Goal: Information Seeking & Learning: Learn about a topic

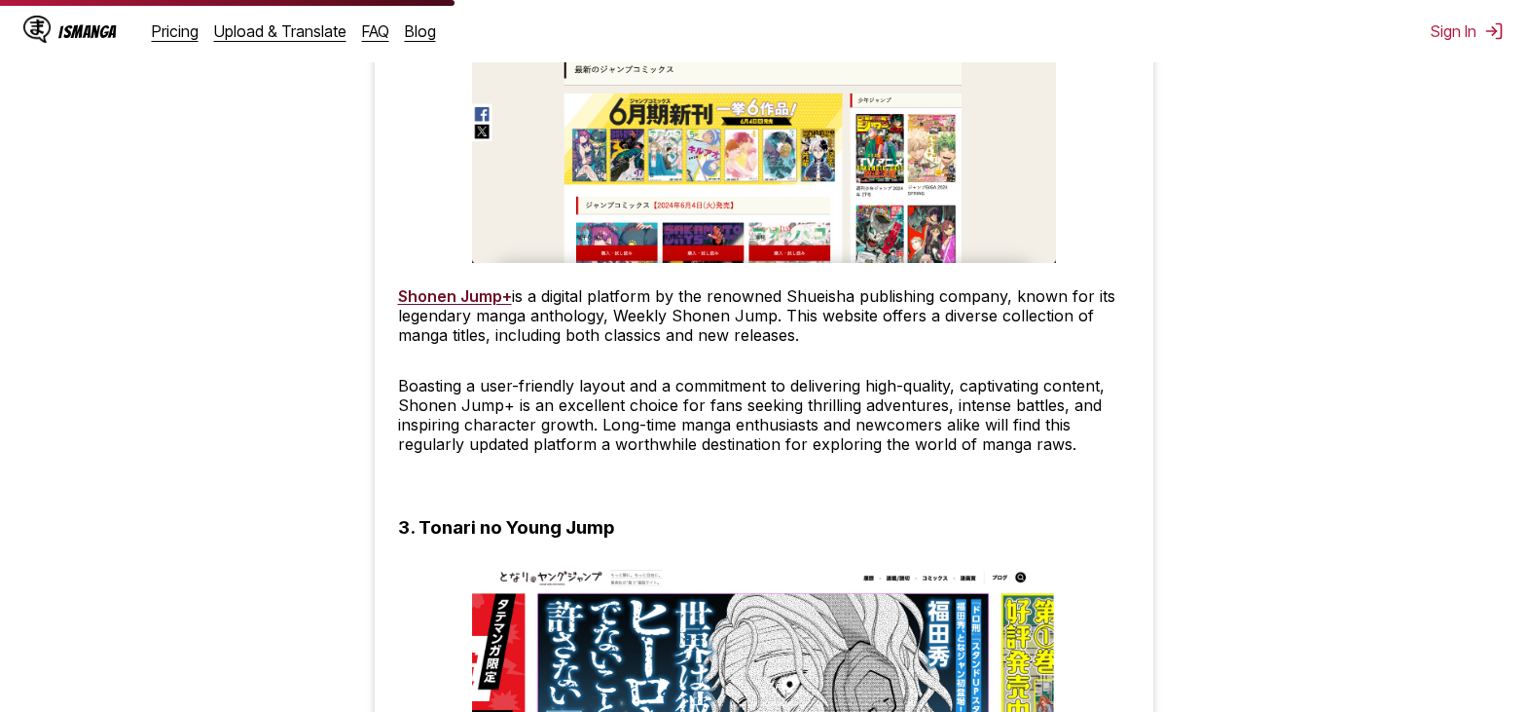
scroll to position [2531, 0]
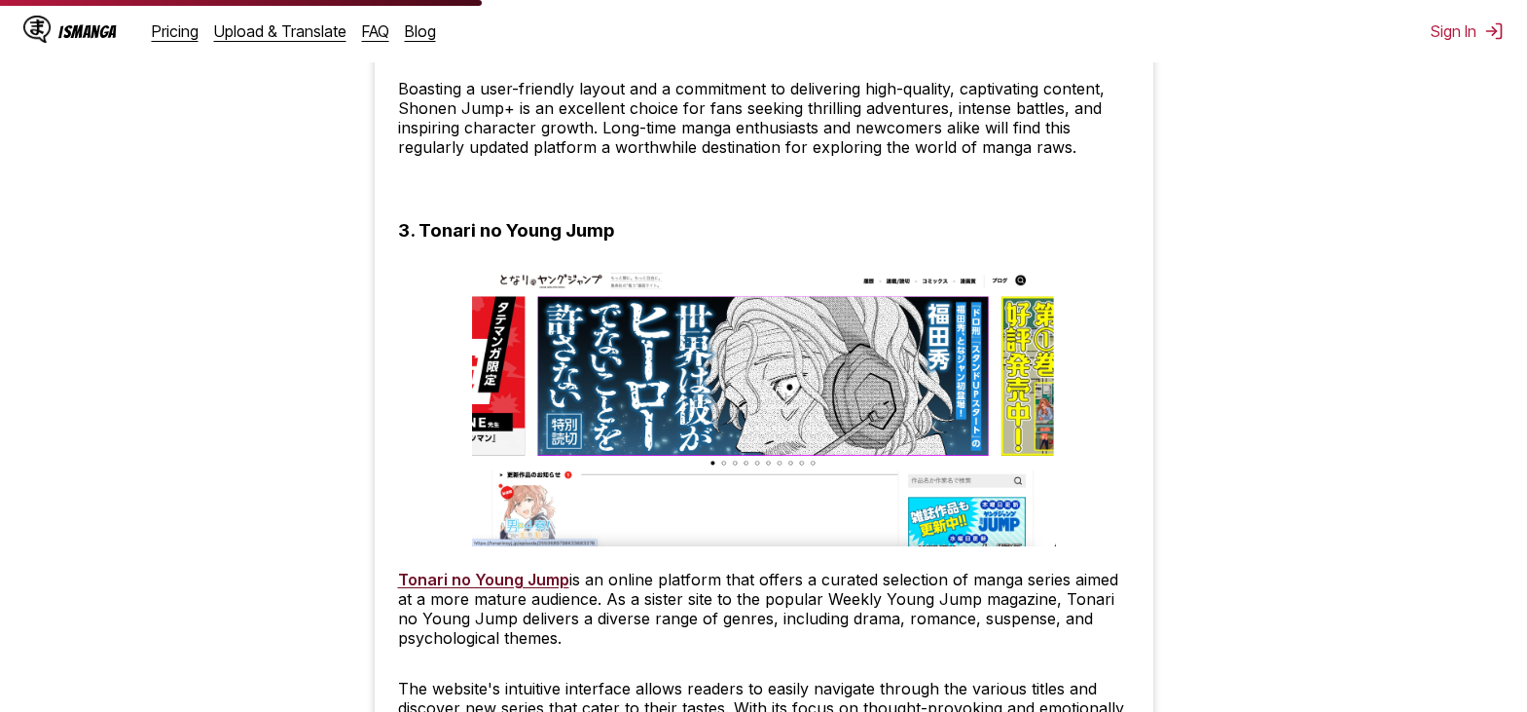
click at [573, 312] on img at bounding box center [764, 405] width 584 height 281
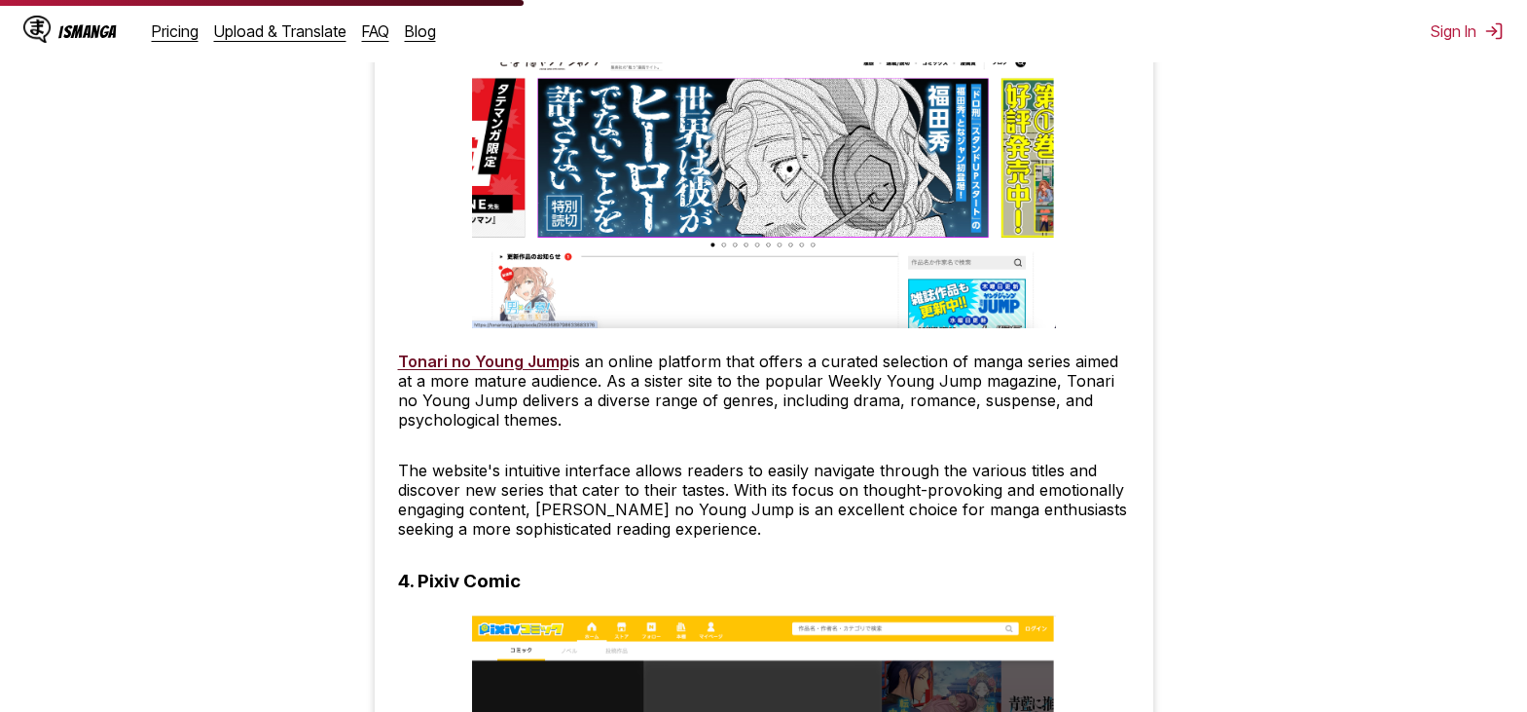
scroll to position [3115, 0]
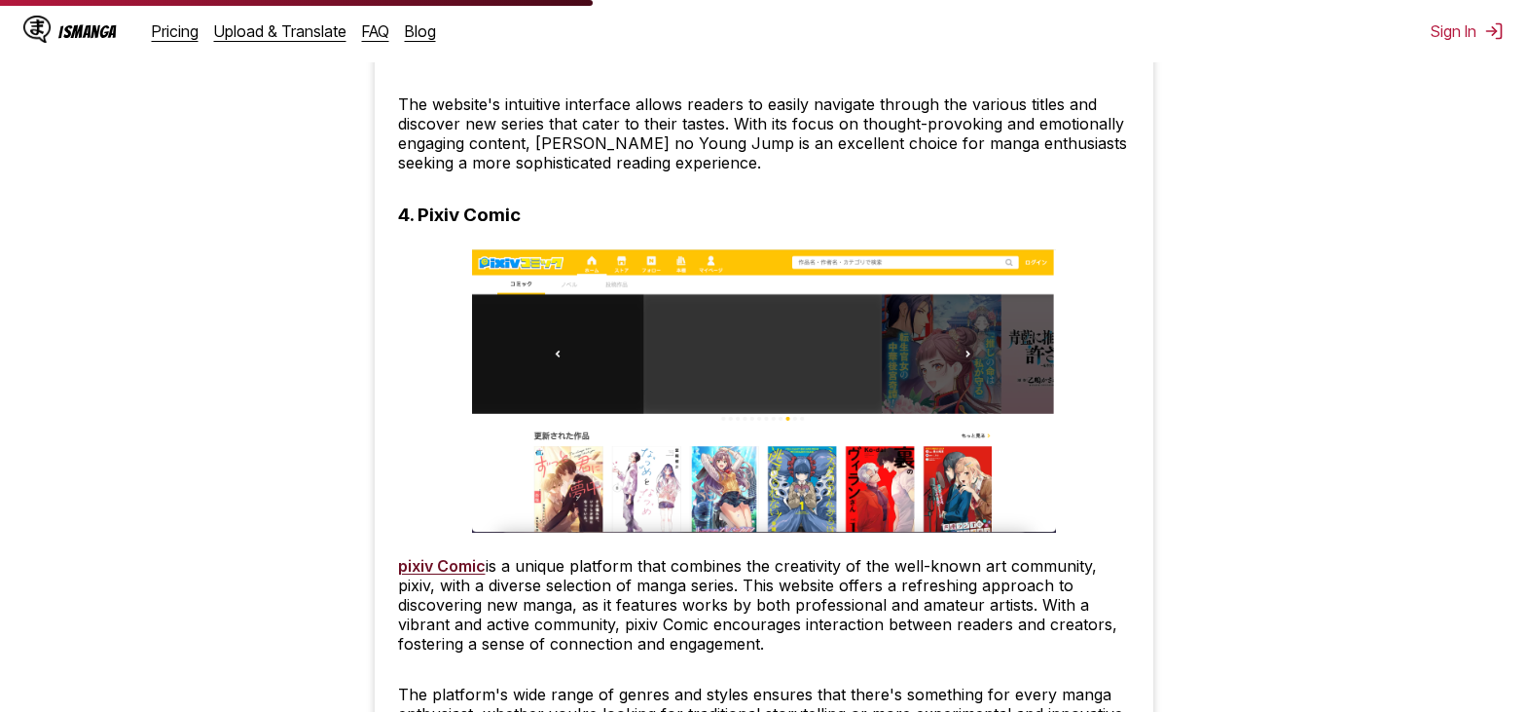
click at [486, 217] on h3 "4. Pixiv Comic" at bounding box center [459, 214] width 123 height 22
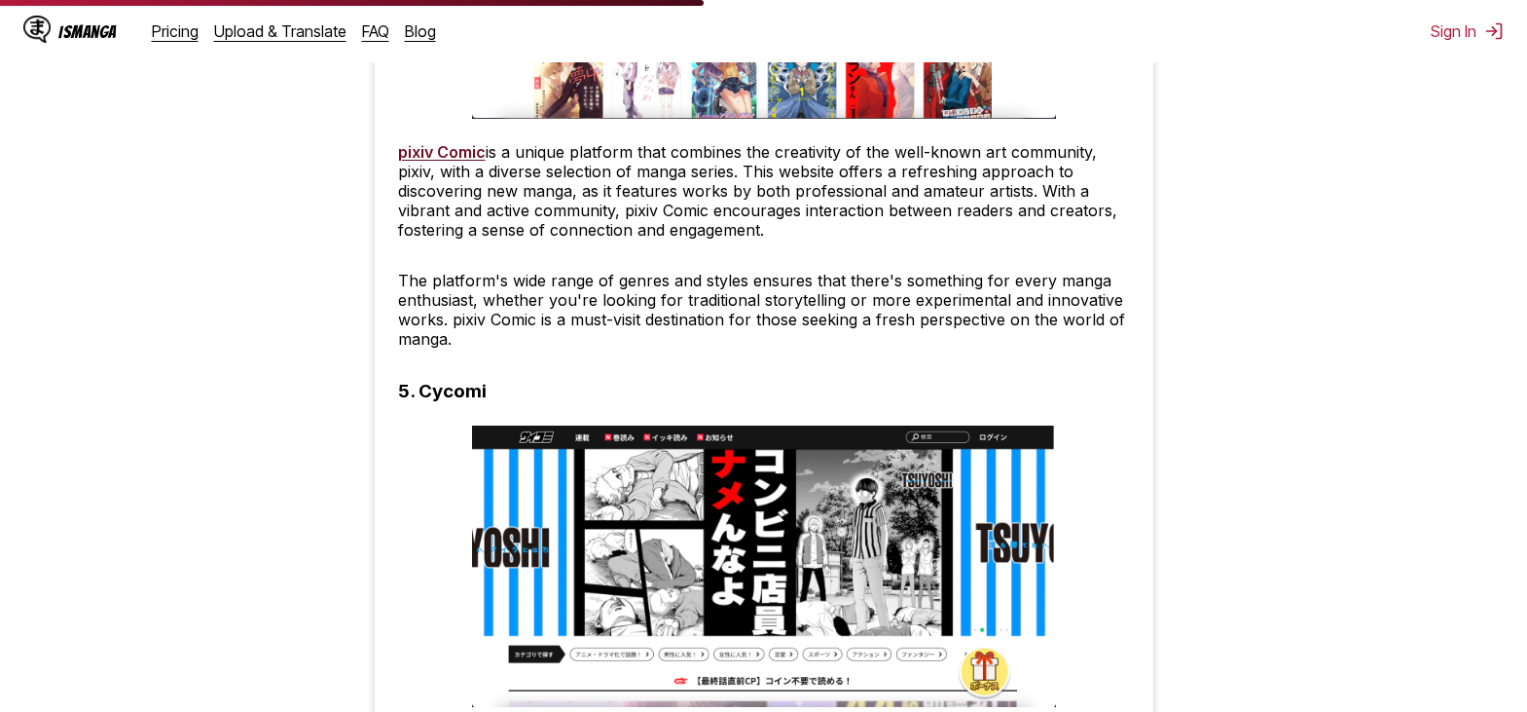
scroll to position [3213, 0]
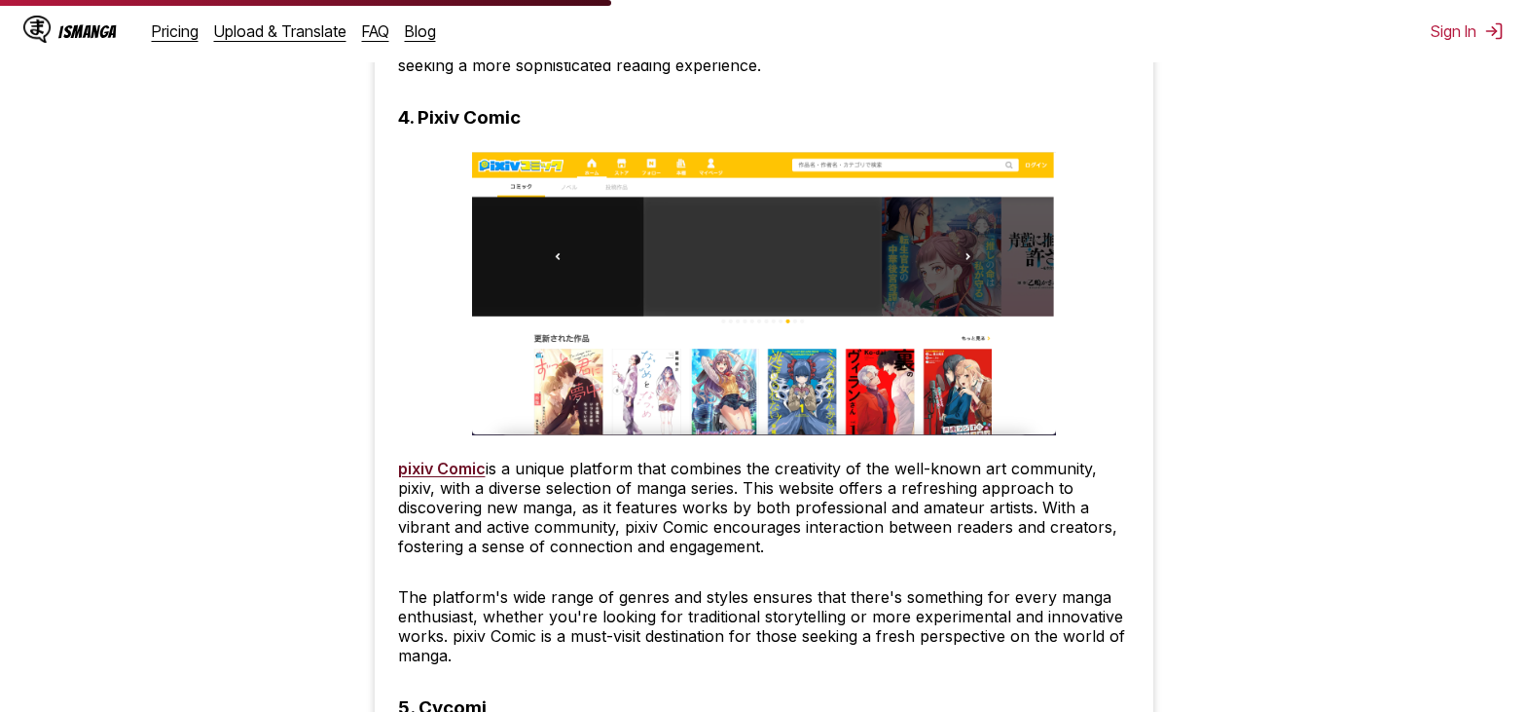
click at [467, 475] on link "pixiv Comic" at bounding box center [442, 468] width 88 height 19
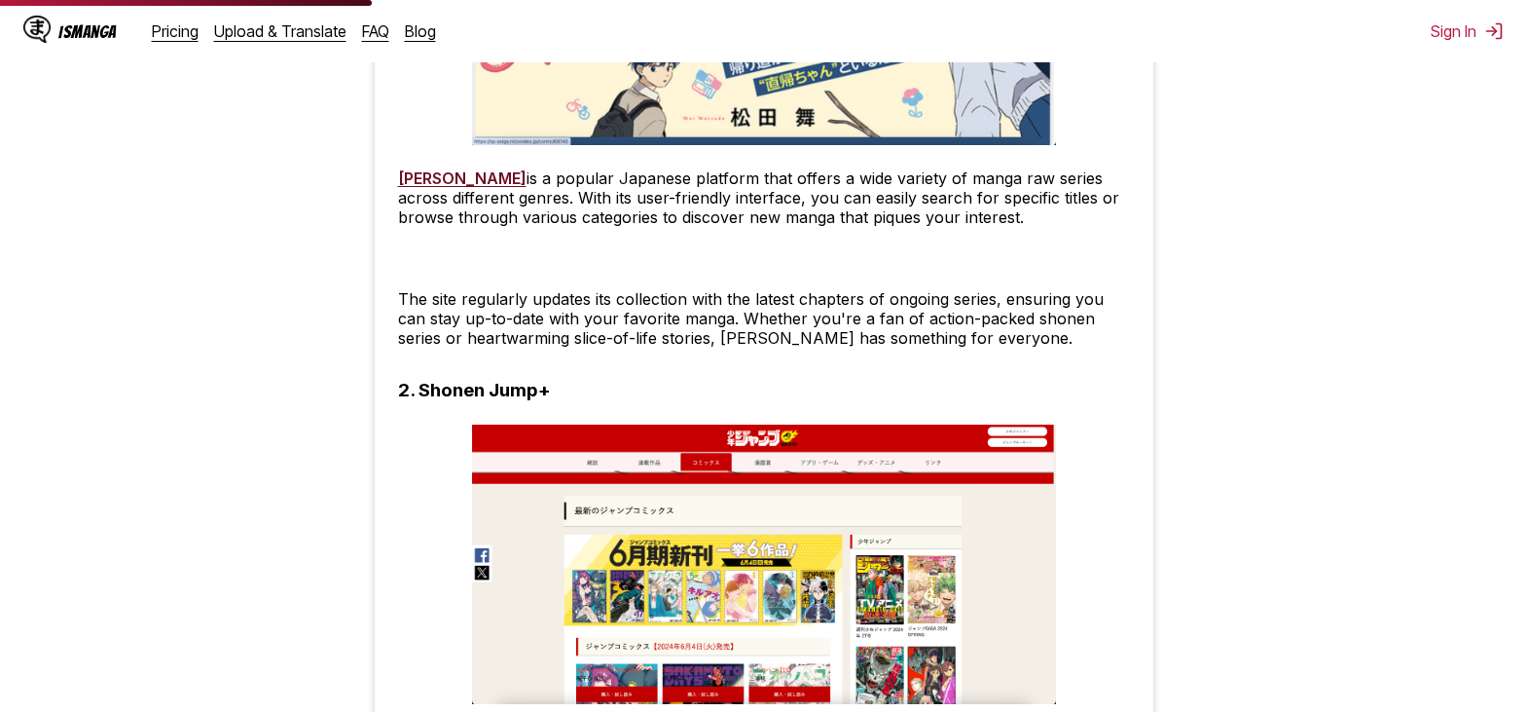
scroll to position [1752, 0]
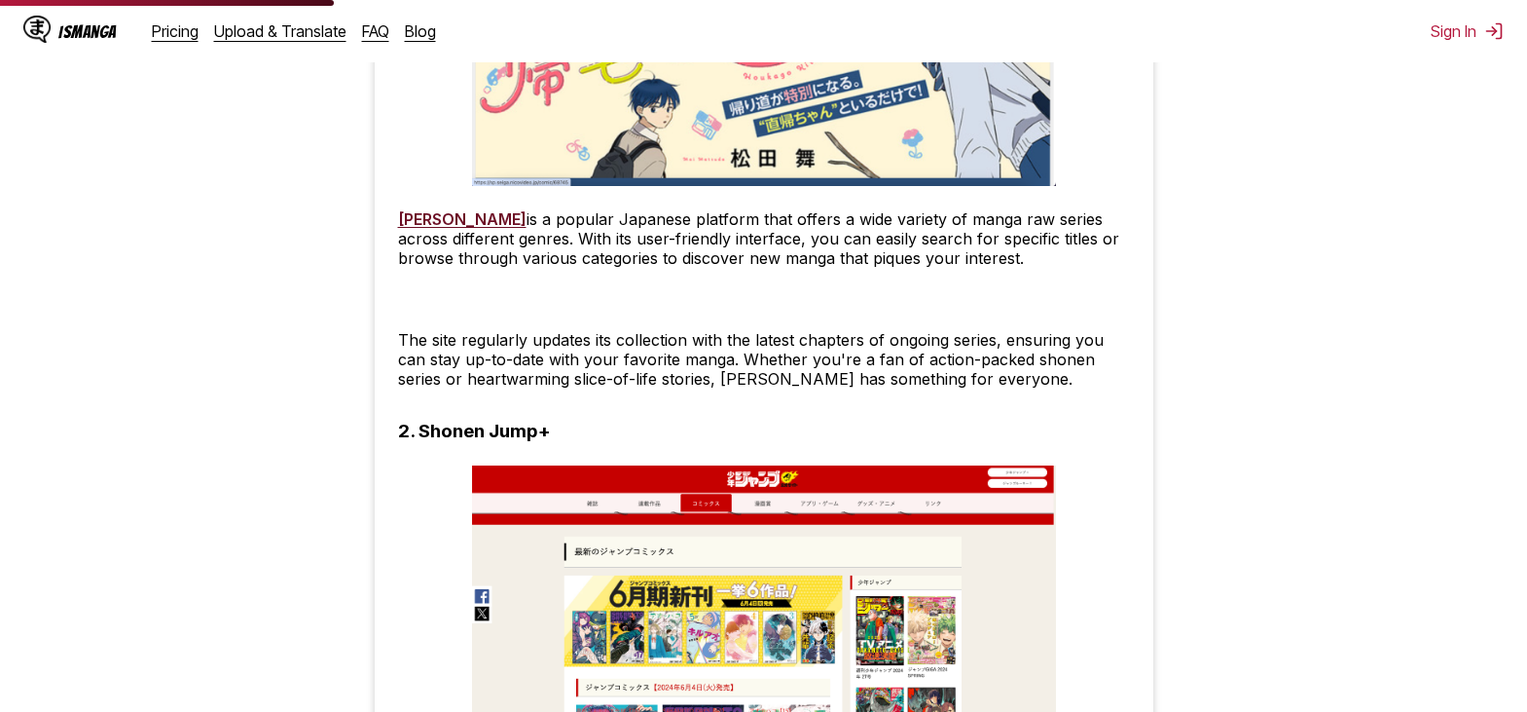
click at [472, 232] on p "Nico Nico Seiga is a popular Japanese platform that offers a wide variety of ma…" at bounding box center [764, 238] width 732 height 58
click at [463, 221] on link "[PERSON_NAME]" at bounding box center [462, 218] width 129 height 19
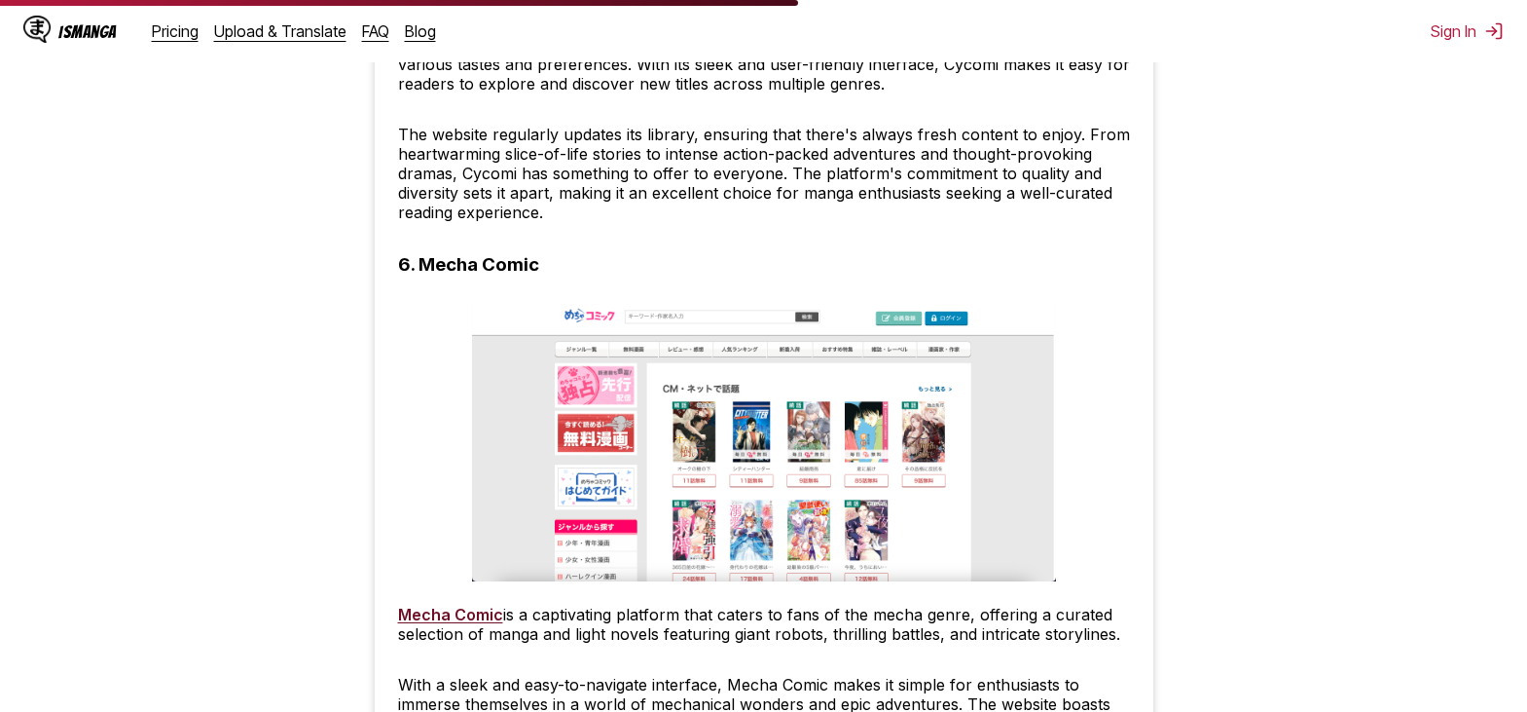
scroll to position [4381, 0]
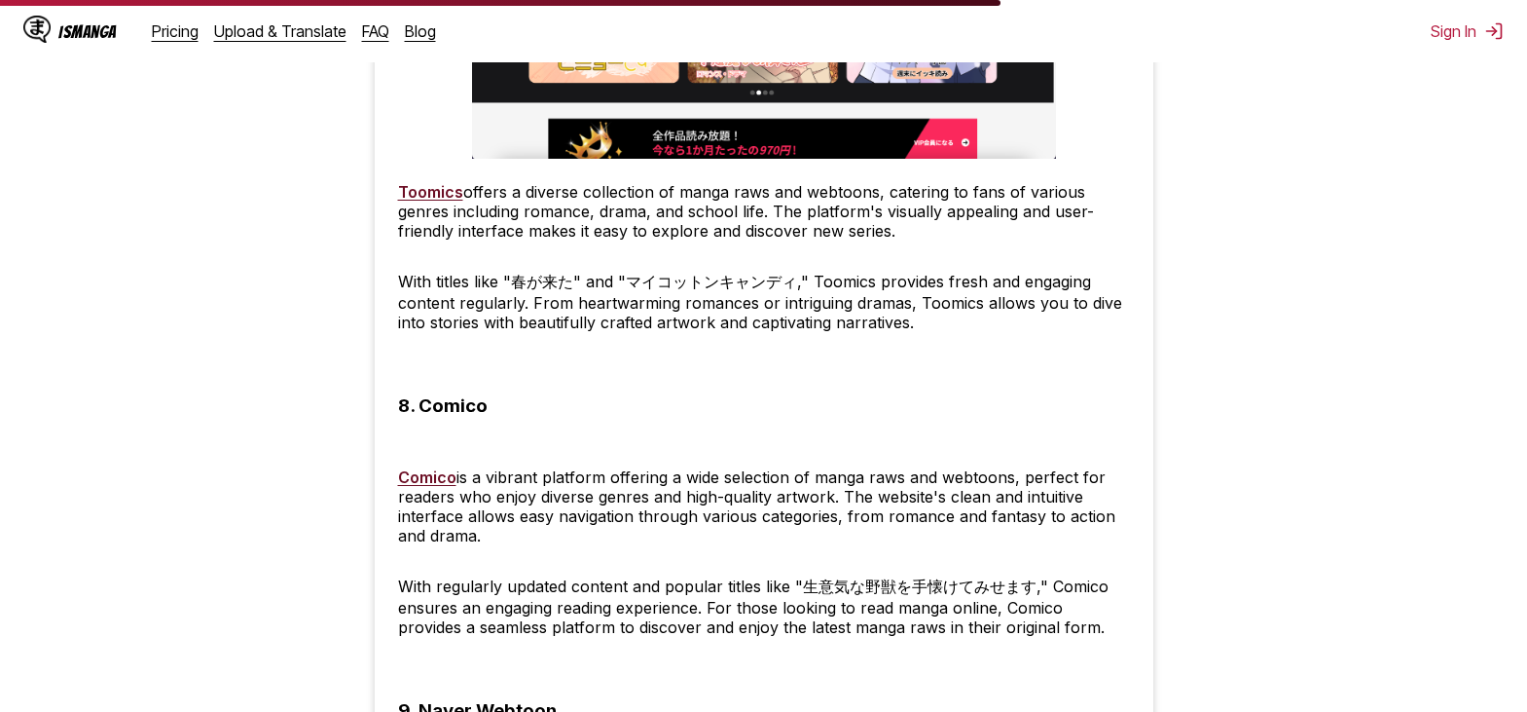
scroll to position [5257, 0]
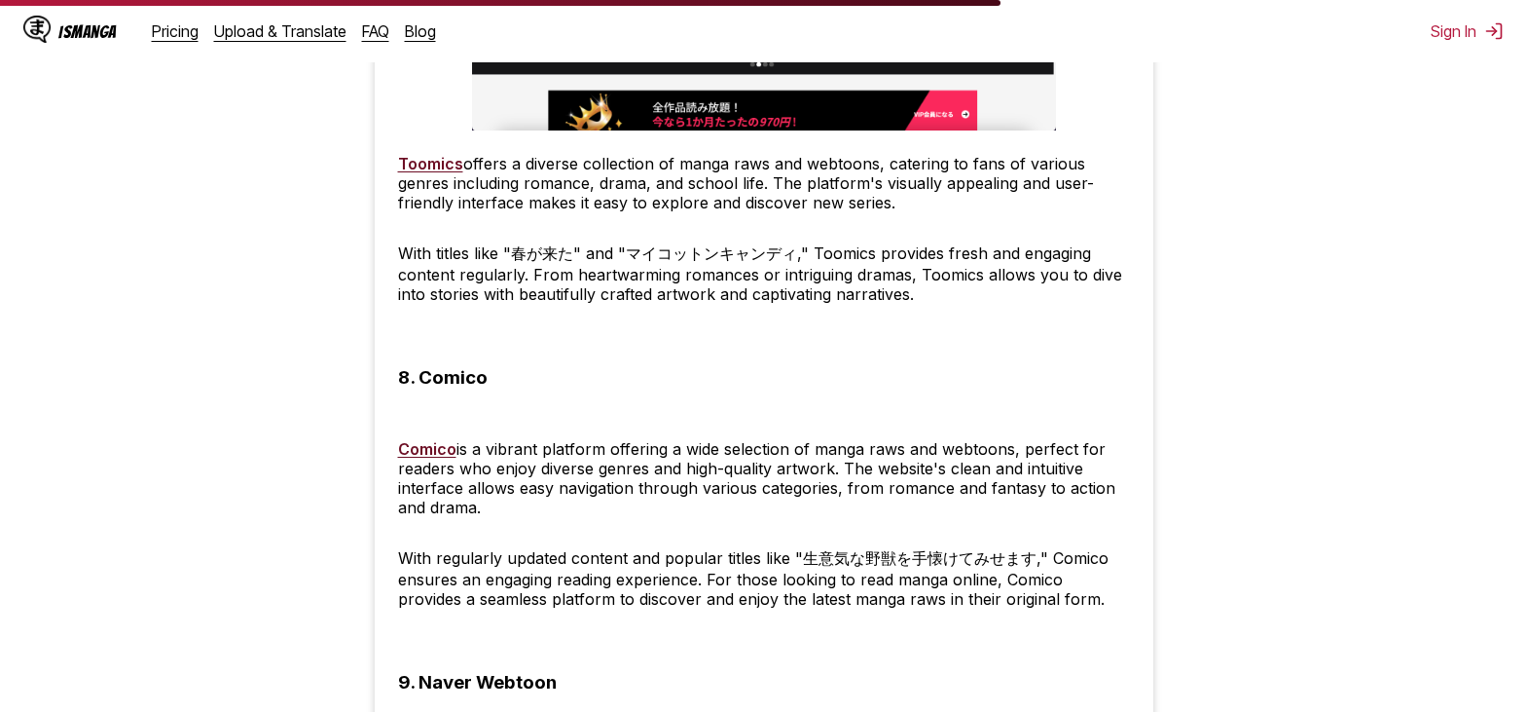
click at [424, 168] on link "Toomics" at bounding box center [430, 163] width 65 height 19
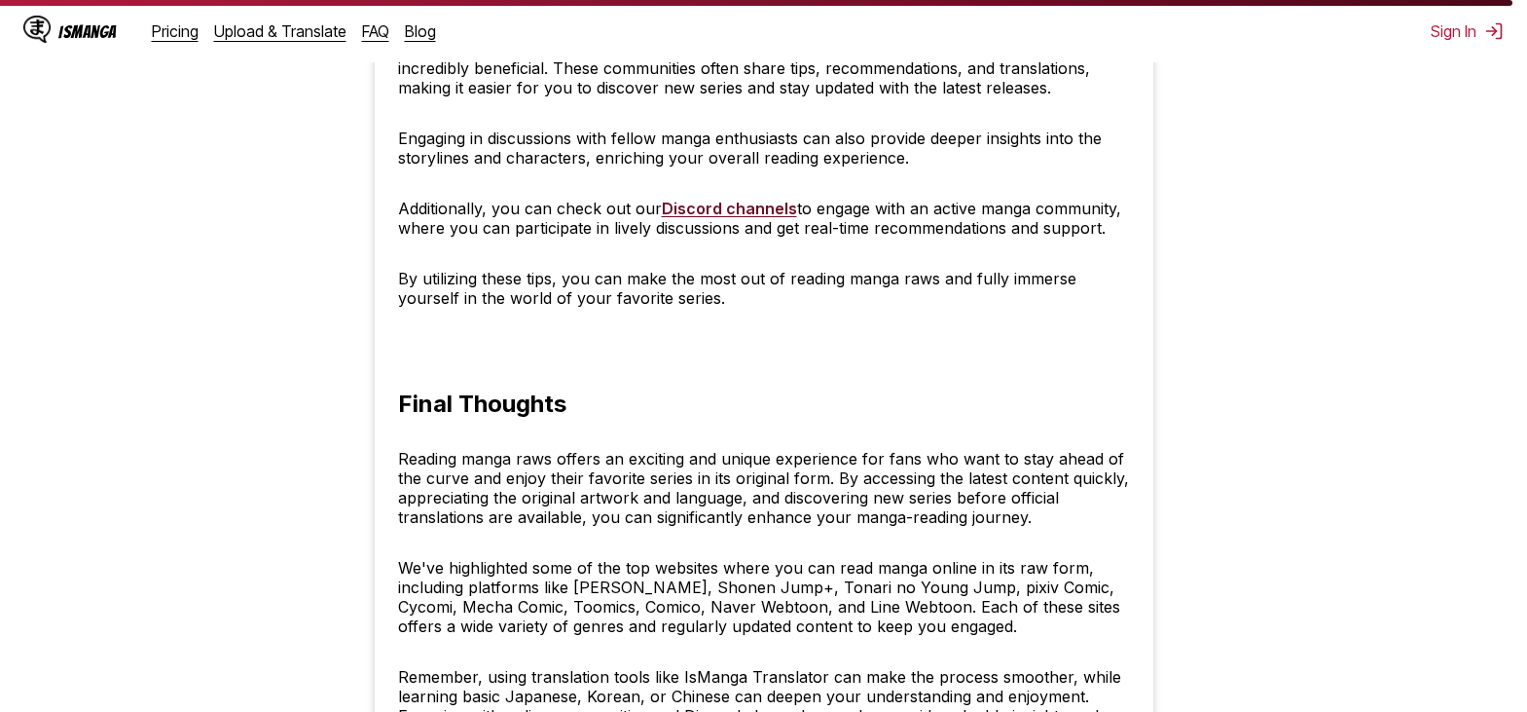
scroll to position [7983, 0]
